Goal: Navigation & Orientation: Understand site structure

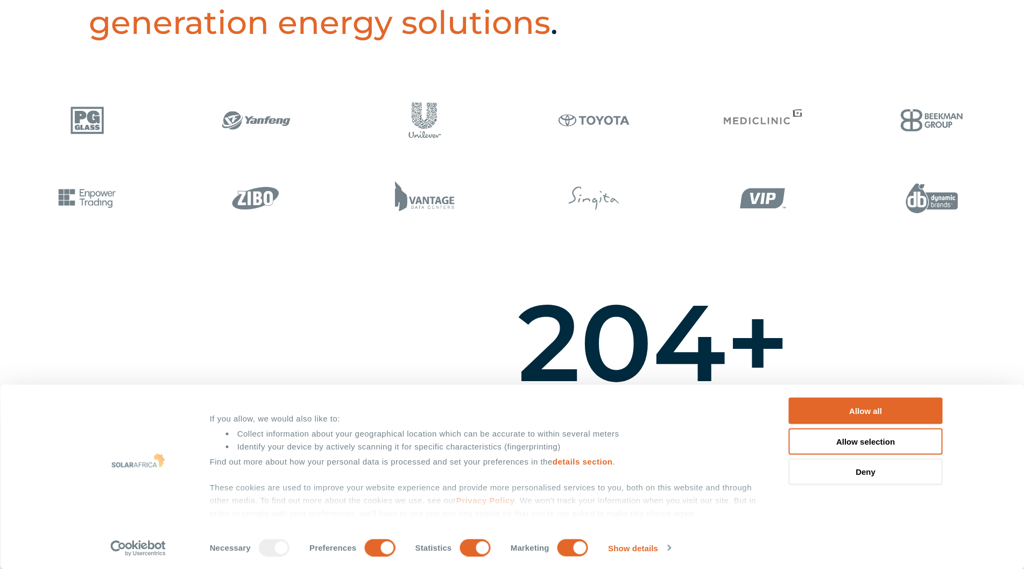
scroll to position [96, 0]
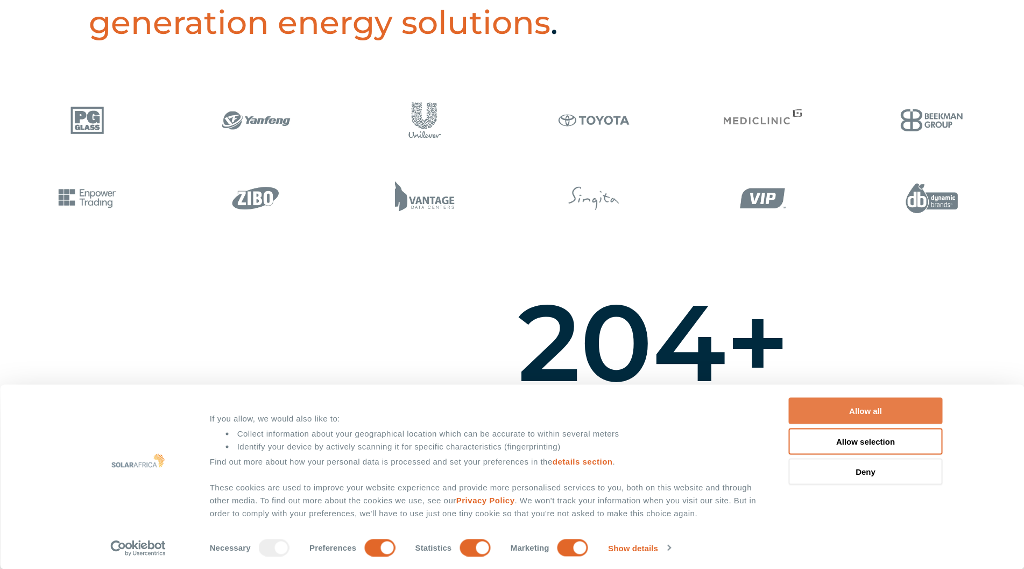
click at [831, 414] on button "Allow all" at bounding box center [866, 411] width 154 height 26
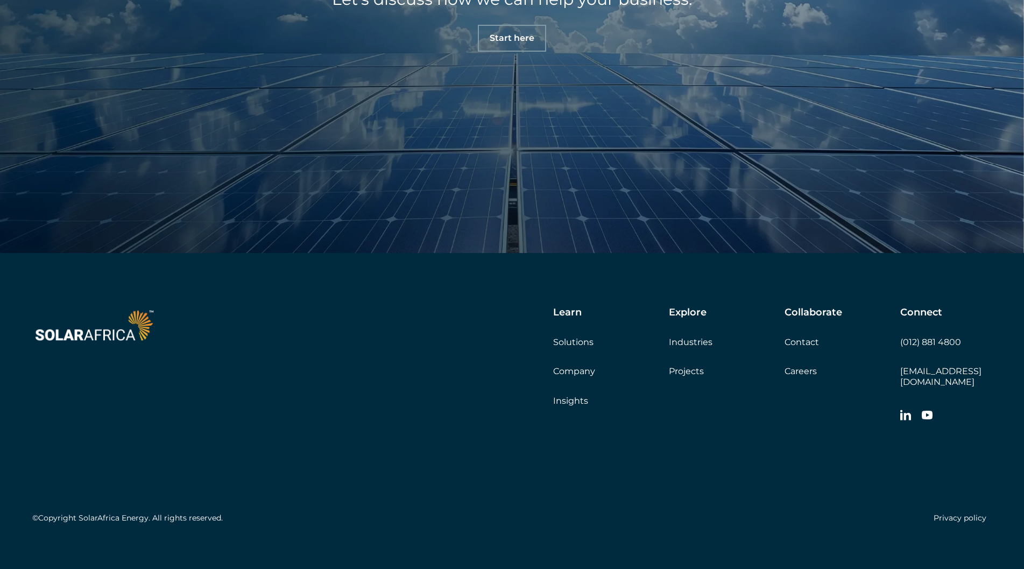
scroll to position [3861, 0]
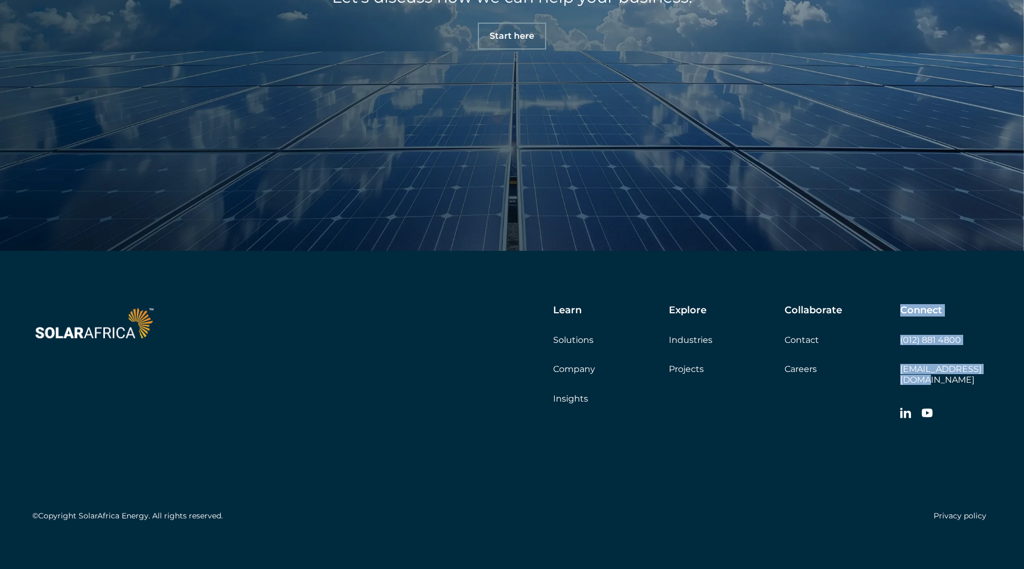
drag, startPoint x: 892, startPoint y: 376, endPoint x: 987, endPoint y: 372, distance: 94.8
click at [997, 372] on div "Learn Solutions Company Insights Explore Industries Projects Collaborate Contac…" at bounding box center [512, 415] width 1024 height 329
click at [898, 371] on div "Collaborate Contact Careers Get a quote" at bounding box center [843, 340] width 116 height 70
drag, startPoint x: 895, startPoint y: 366, endPoint x: 993, endPoint y: 373, distance: 98.1
click at [993, 373] on div "Learn Solutions Company Insights Explore Industries Projects Collaborate Contac…" at bounding box center [512, 415] width 1024 height 329
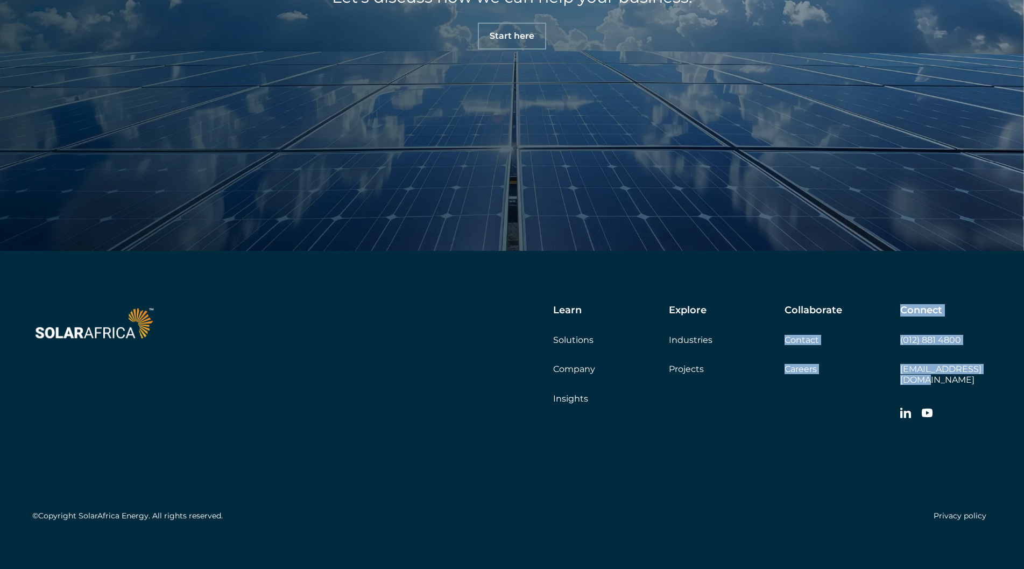
click at [885, 362] on div "Collaborate Contact Careers Get a quote" at bounding box center [843, 340] width 116 height 70
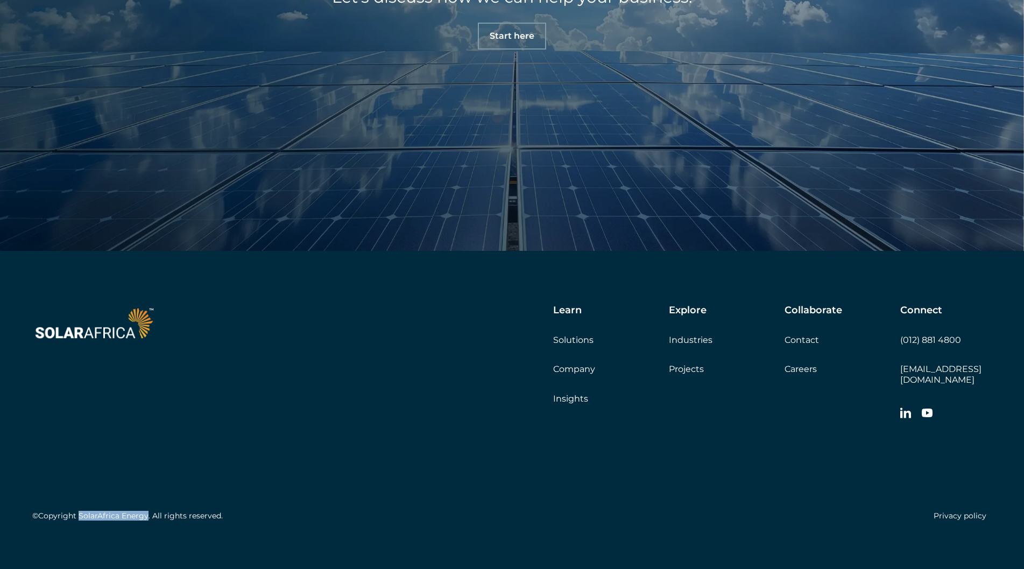
drag, startPoint x: 77, startPoint y: 506, endPoint x: 146, endPoint y: 506, distance: 68.9
click at [146, 511] on h5 "©Copyright SolarAfrica Energy. All rights reserved." at bounding box center [127, 515] width 190 height 9
copy h5 "SolarAfrica Energy"
